Goal: Obtain resource: Download file/media

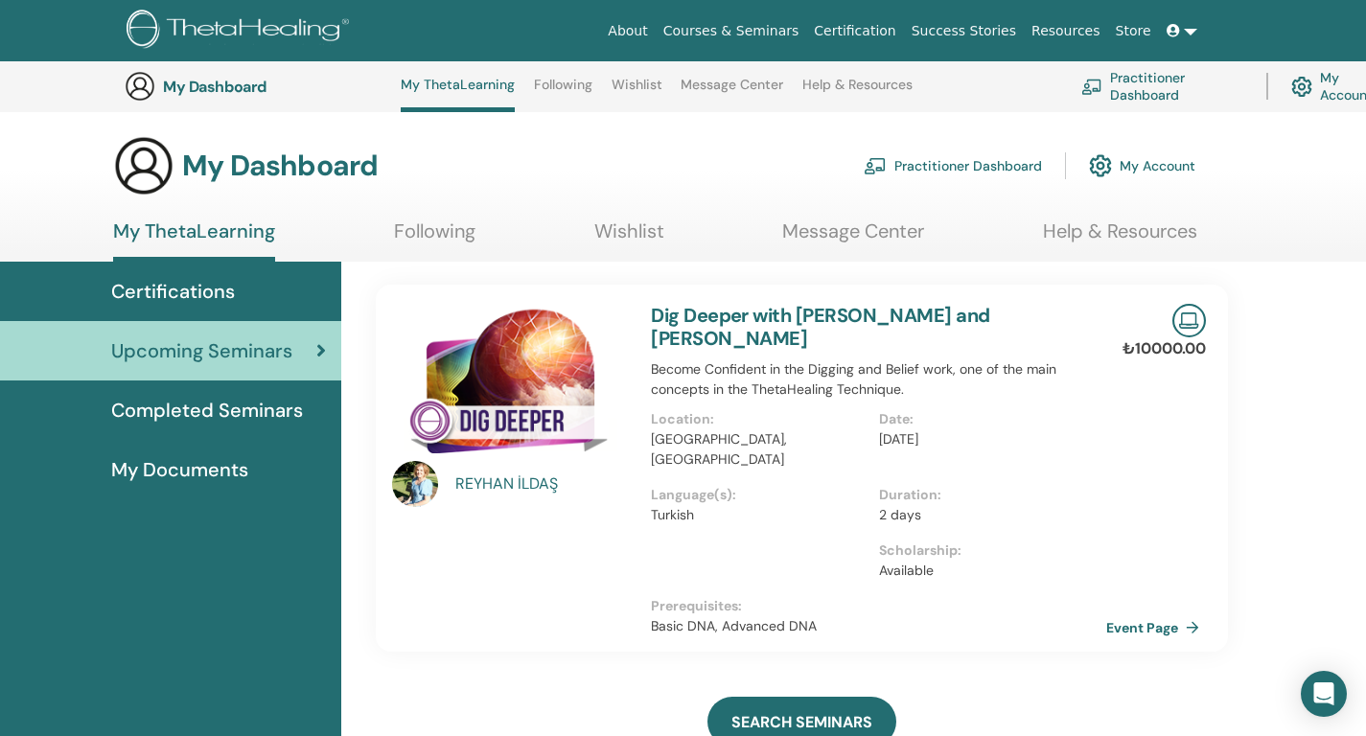
scroll to position [400, 0]
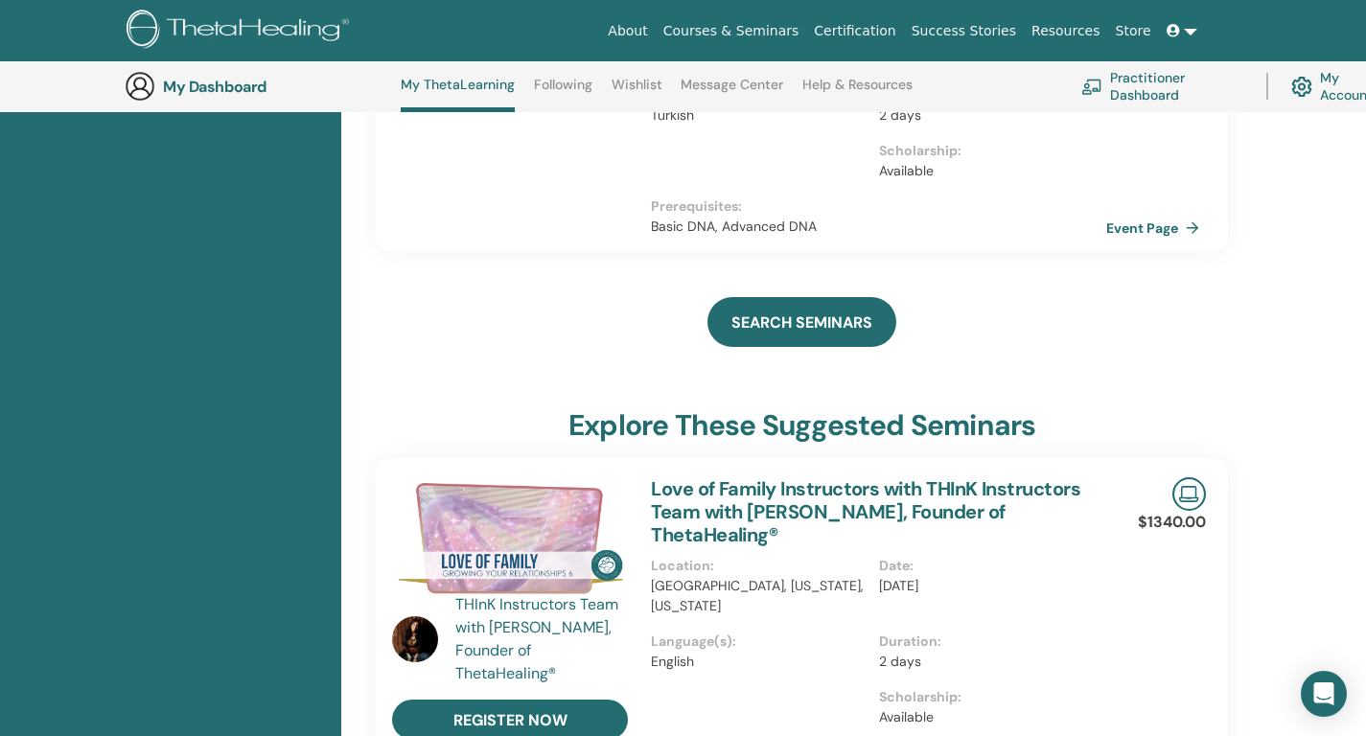
click at [800, 30] on link "Courses & Seminars" at bounding box center [731, 30] width 151 height 35
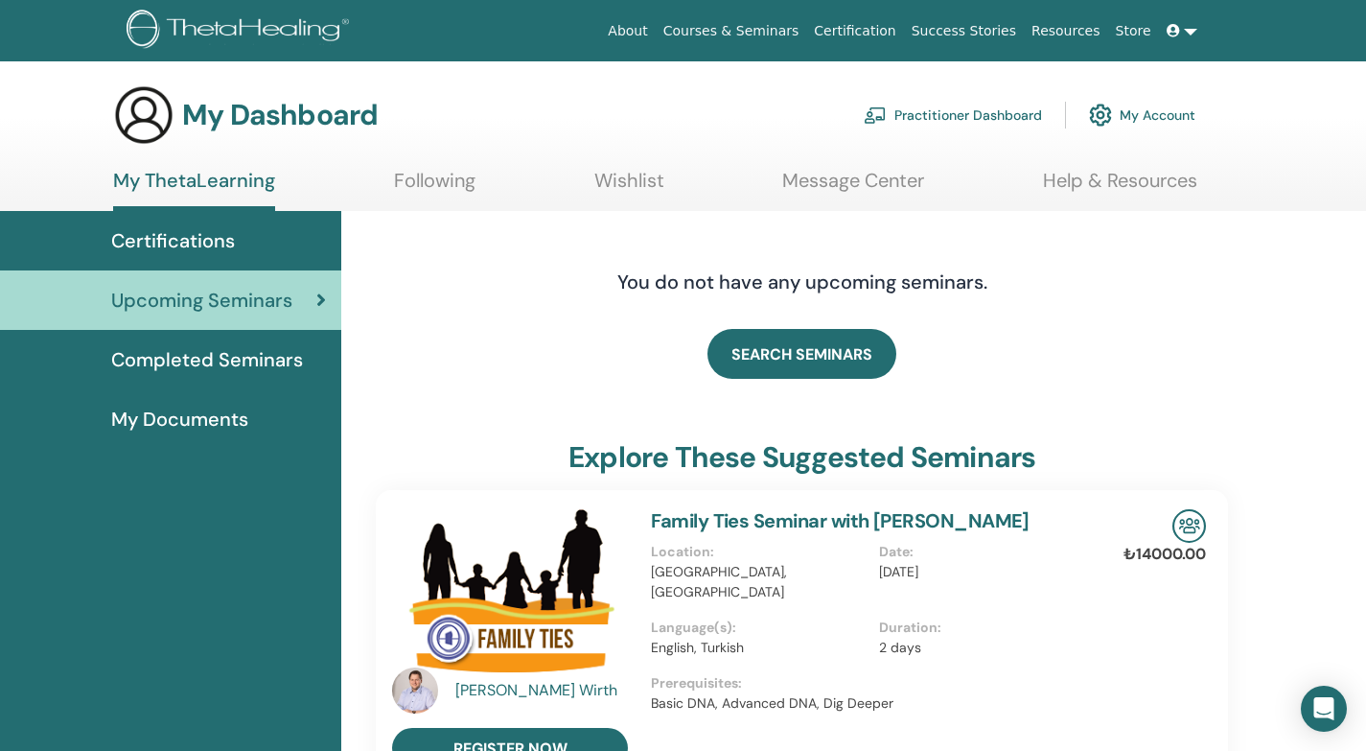
click at [279, 362] on span "Completed Seminars" at bounding box center [207, 359] width 192 height 29
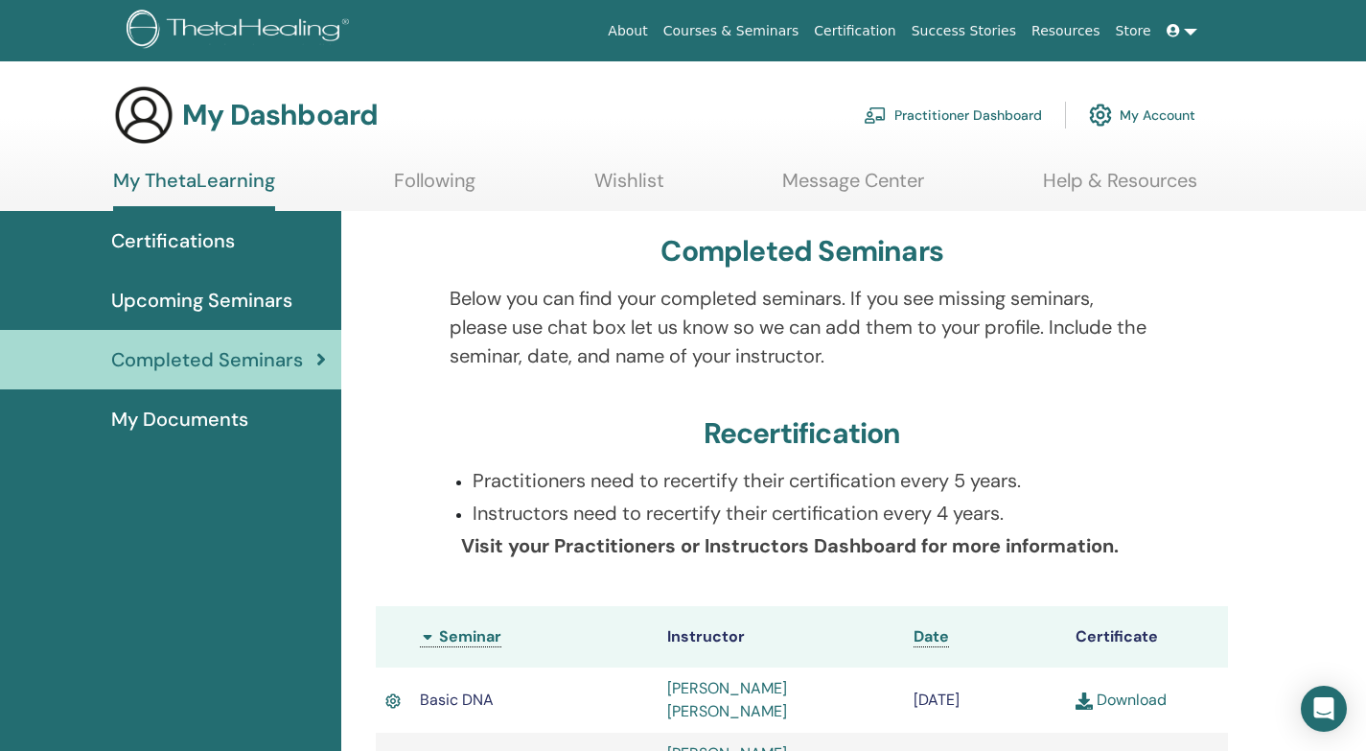
click at [230, 429] on span "My Documents" at bounding box center [179, 419] width 137 height 29
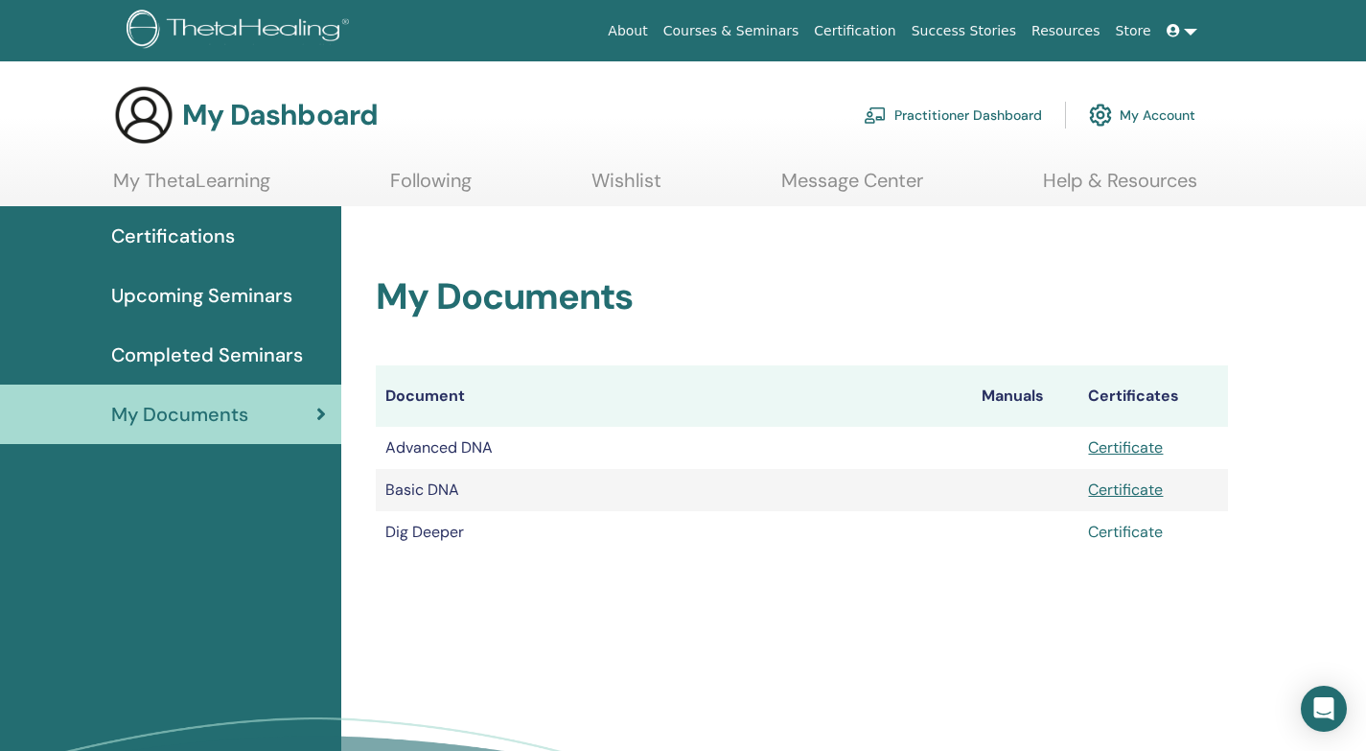
click at [1139, 538] on link "Certificate" at bounding box center [1125, 532] width 75 height 20
